Goal: Task Accomplishment & Management: Manage account settings

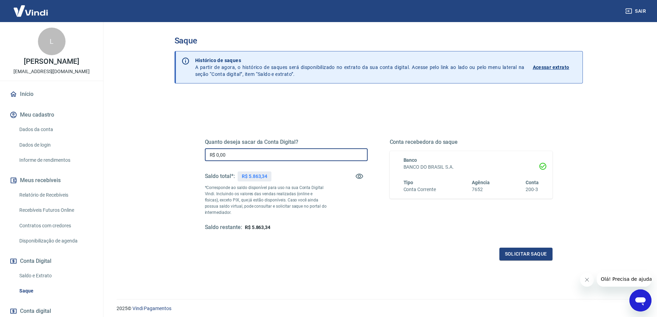
click at [304, 150] on input "R$ 0,00" at bounding box center [286, 154] width 163 height 13
type input "R$ 5.863,34"
click at [525, 257] on button "Solicitar saque" at bounding box center [525, 254] width 53 height 13
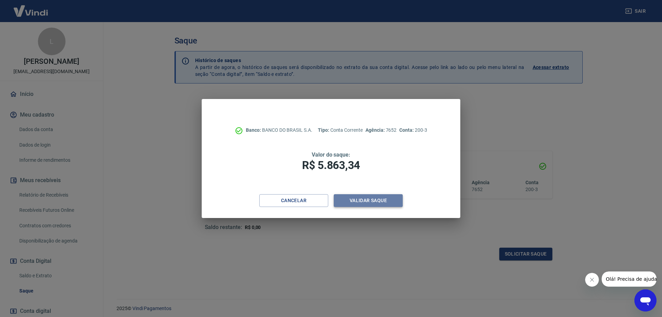
click at [373, 200] on button "Validar saque" at bounding box center [368, 200] width 69 height 13
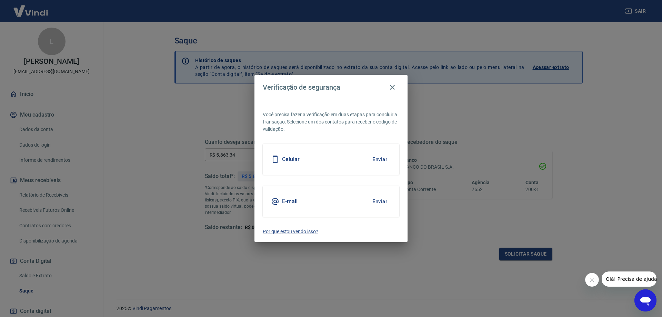
click at [382, 196] on button "Enviar" at bounding box center [380, 201] width 22 height 14
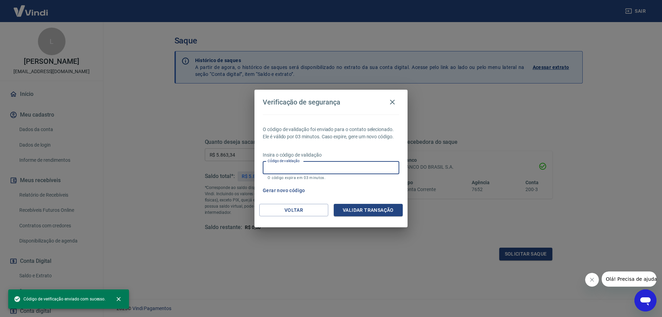
click at [315, 166] on input "Código de validação" at bounding box center [331, 167] width 137 height 13
paste input "789202"
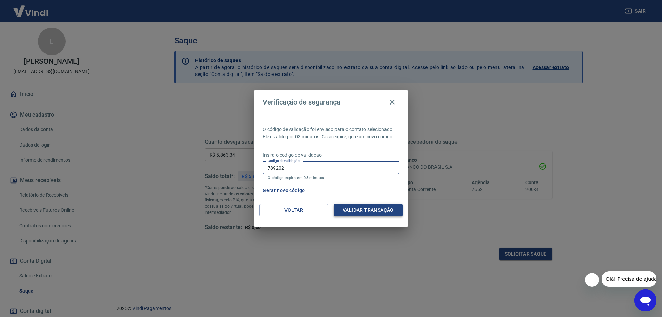
type input "789202"
click at [381, 211] on button "Validar transação" at bounding box center [368, 210] width 69 height 13
